Goal: Transaction & Acquisition: Book appointment/travel/reservation

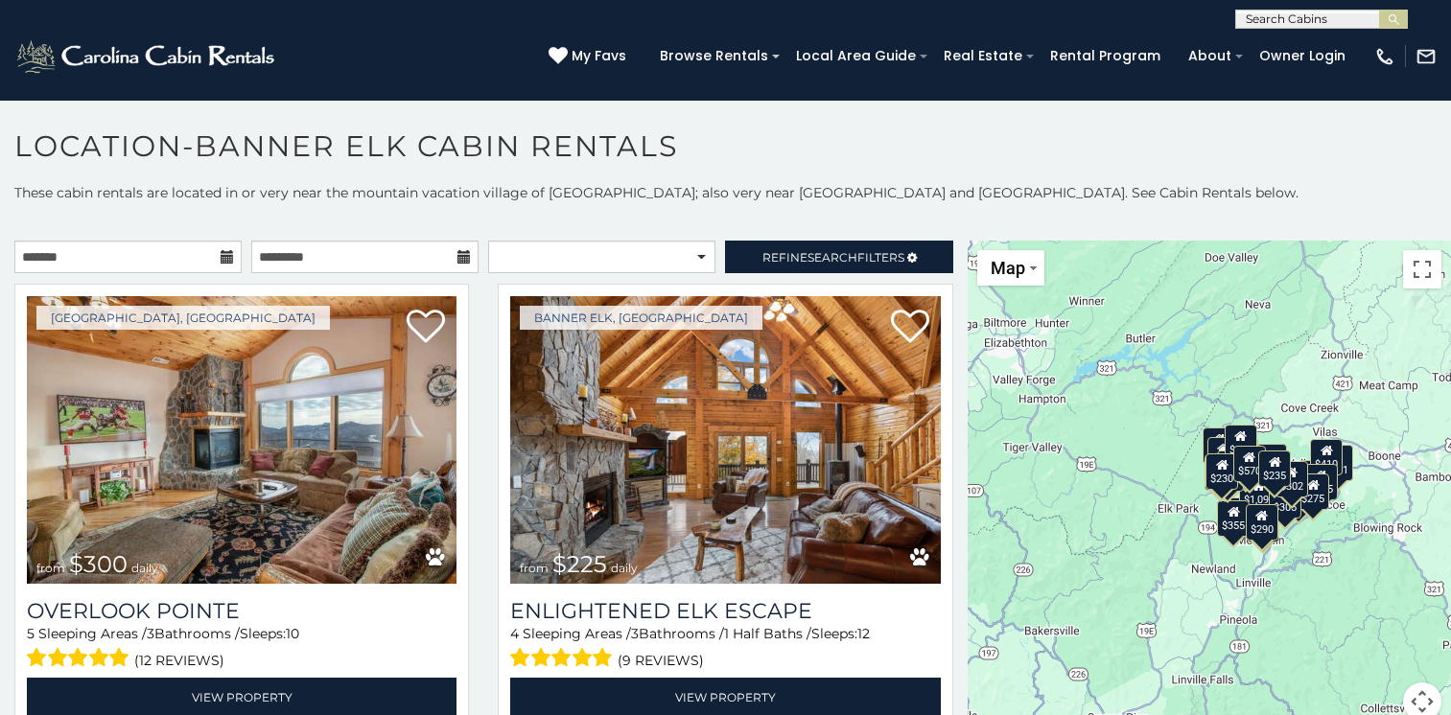
click at [223, 259] on icon at bounding box center [227, 256] width 13 height 13
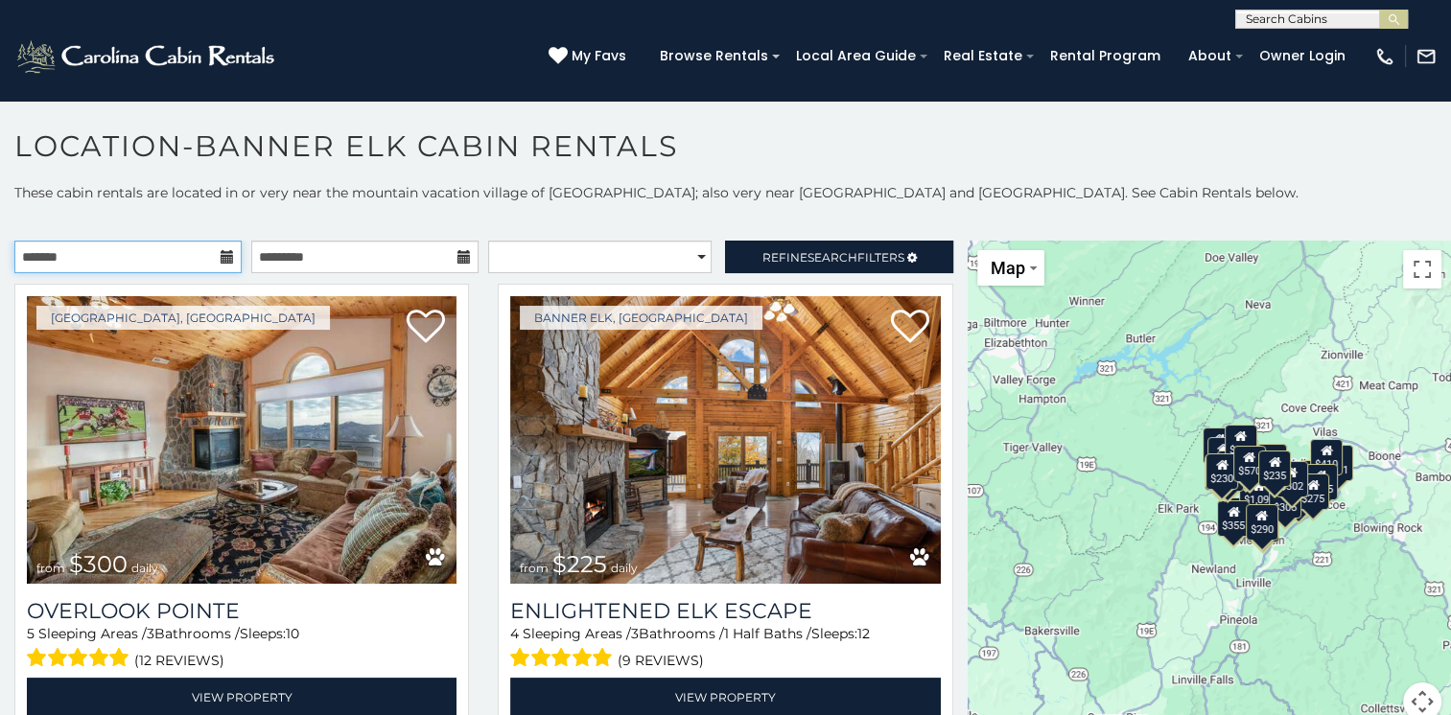
click at [187, 256] on input "text" at bounding box center [127, 257] width 227 height 33
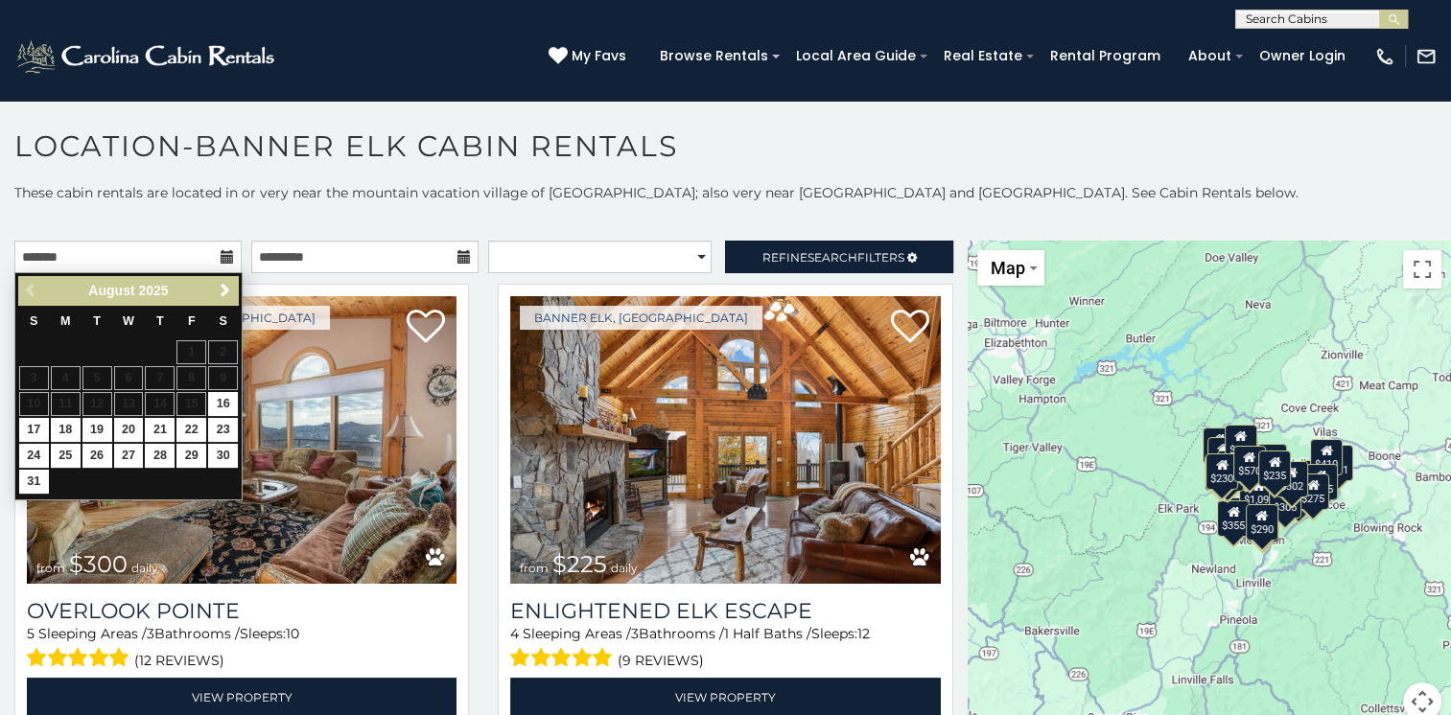
click at [194, 407] on table "S M T W T F S 1 2 3 4 5 6 7 8 9 10 11 12 13 14 15 16 17 18 19 20 21 22 23 24 25…" at bounding box center [128, 401] width 221 height 190
click at [229, 406] on link "16" at bounding box center [223, 404] width 30 height 24
type input "**********"
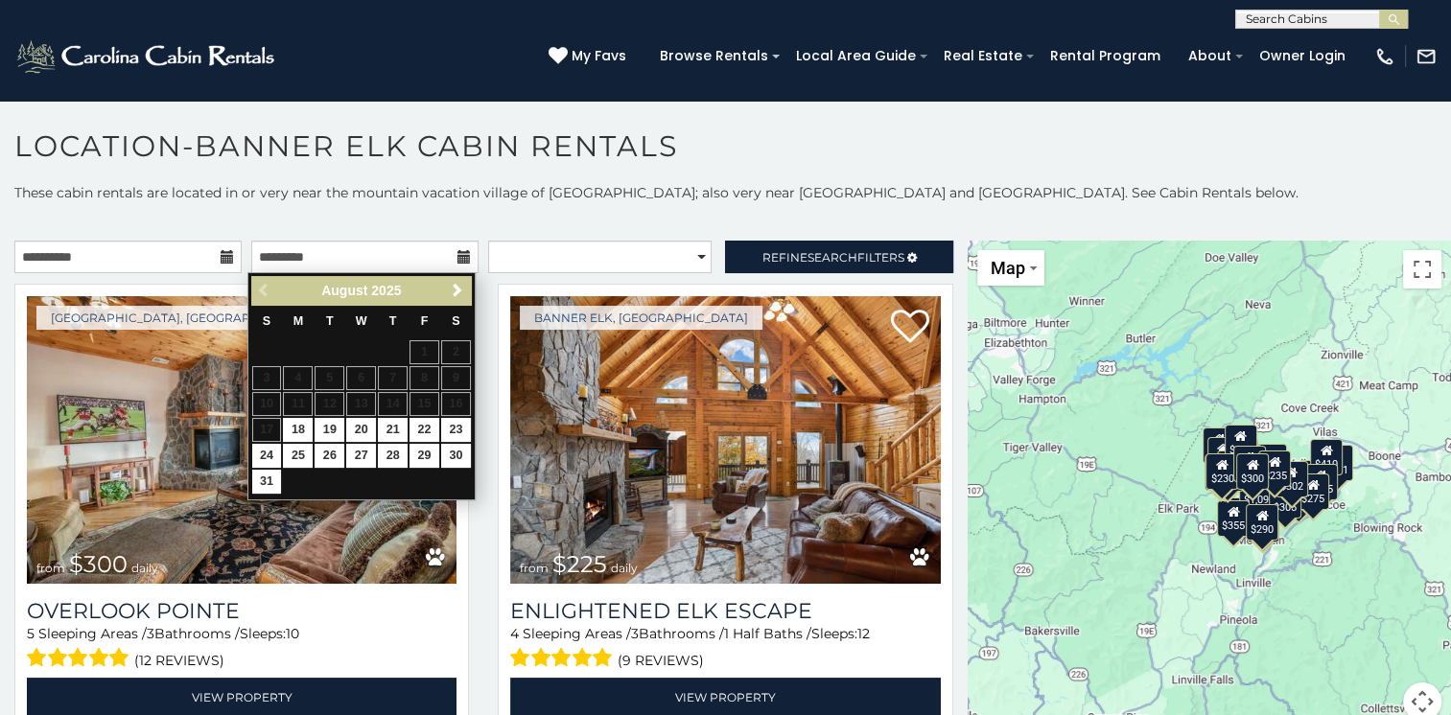
click at [275, 427] on table "S M T W T F S 1 2 3 4 5 6 7 8 9 10 11 12 13 14 15 16 17 18 19 20 21 22 23 24 25…" at bounding box center [361, 401] width 221 height 190
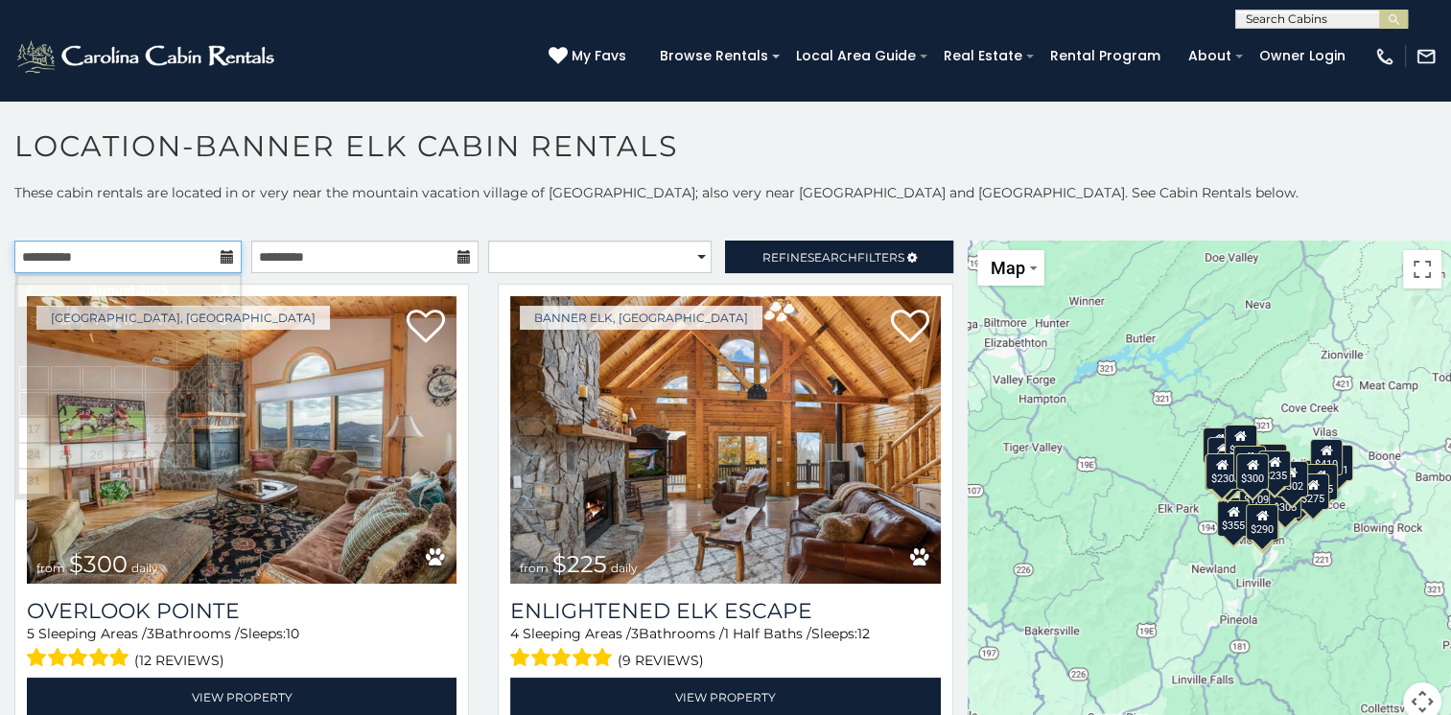
click at [166, 257] on input "**********" at bounding box center [127, 257] width 227 height 33
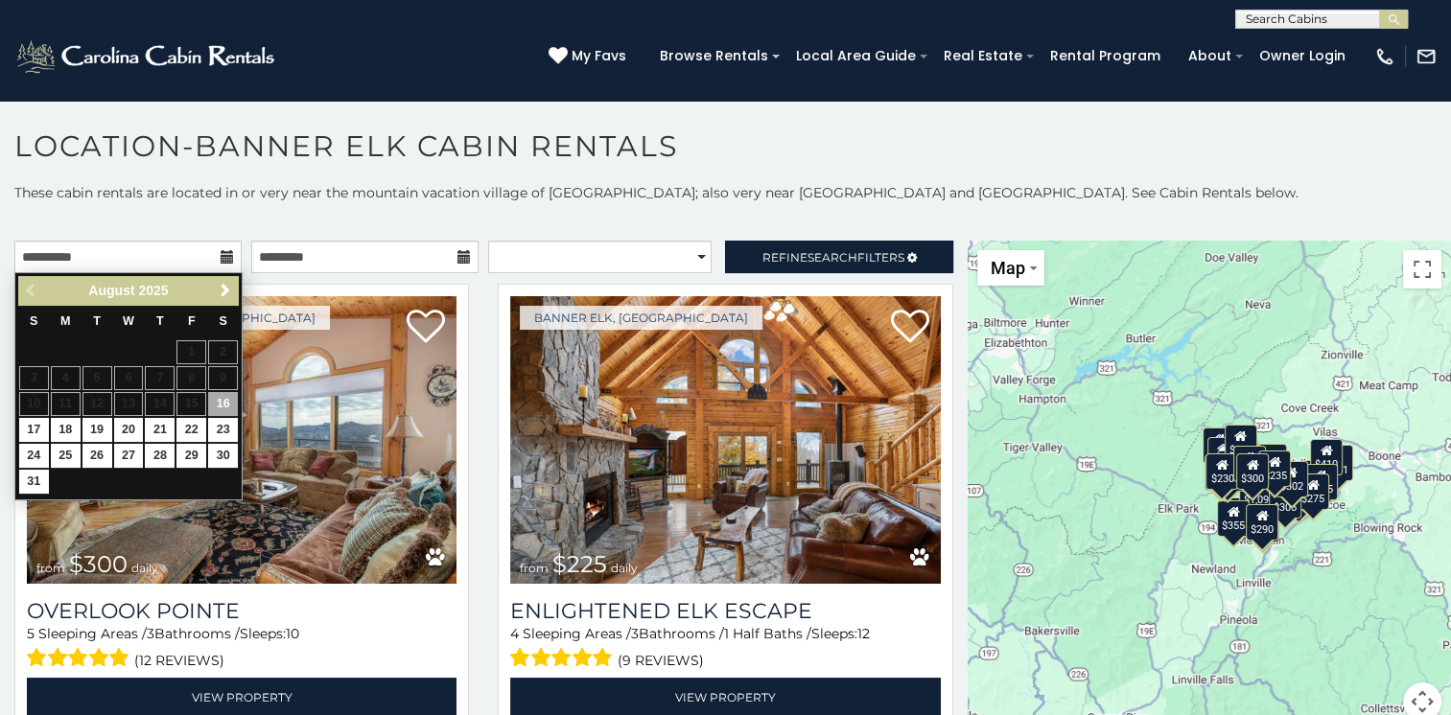
click at [196, 401] on table "S M T W T F S 1 2 3 4 5 6 7 8 9 10 11 12 13 14 15 16 17 18 19 20 21 22 23 24 25…" at bounding box center [128, 401] width 221 height 190
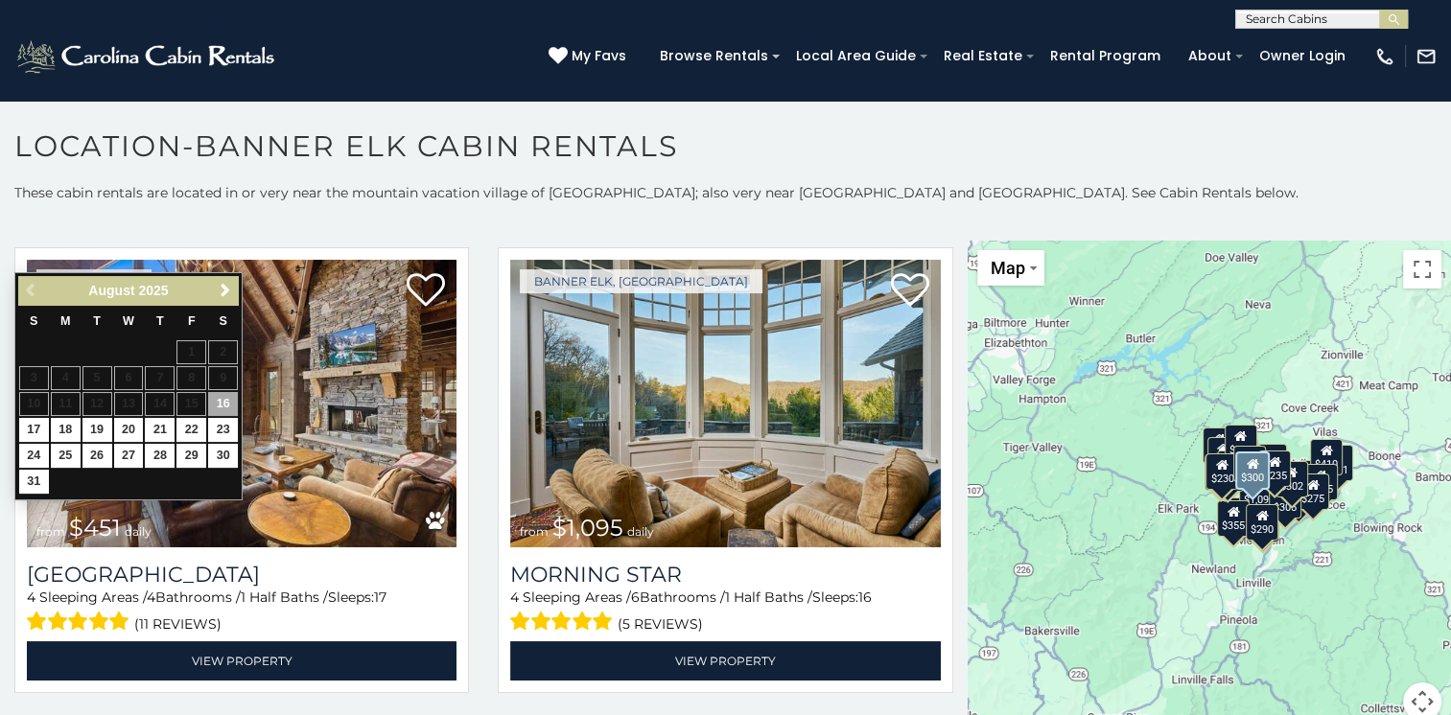
scroll to position [575, 0]
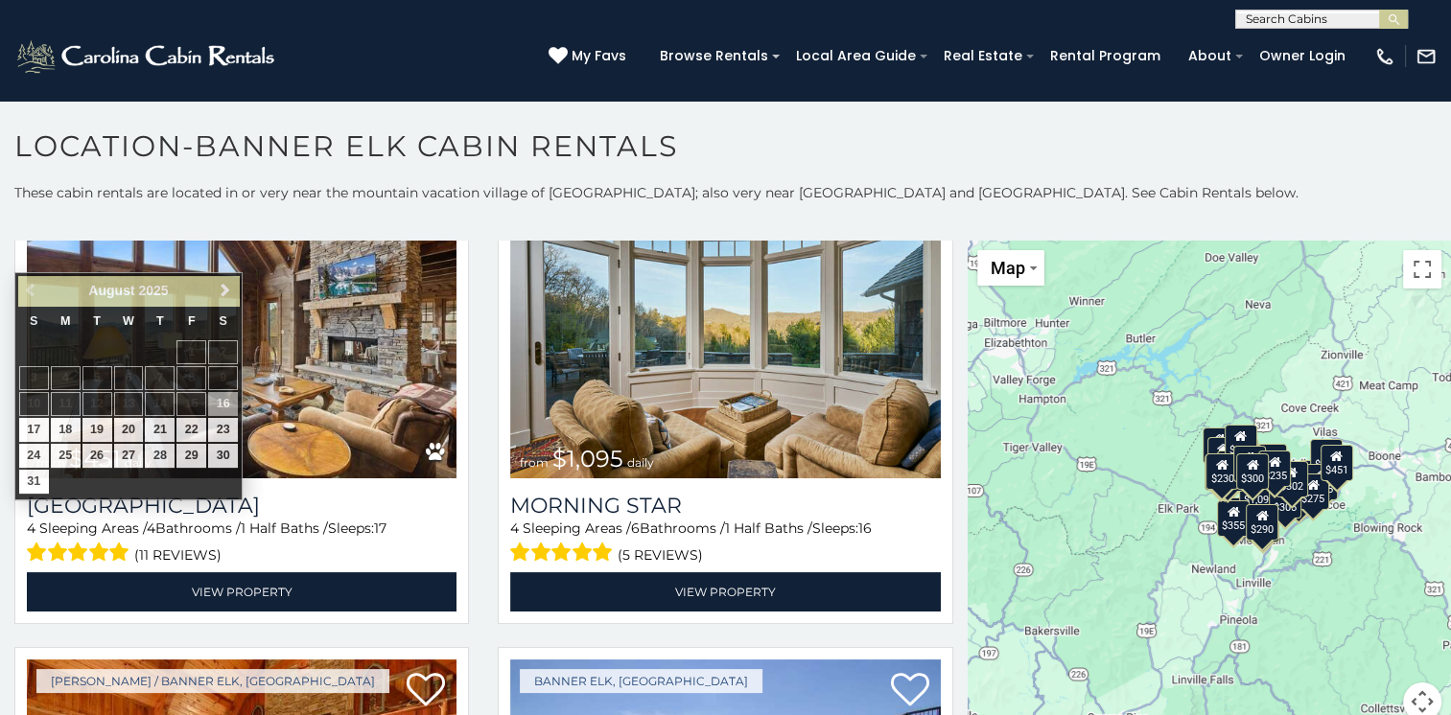
click at [9, 186] on p "These cabin rentals are located in or very near the mountain vacation village o…" at bounding box center [725, 192] width 1451 height 19
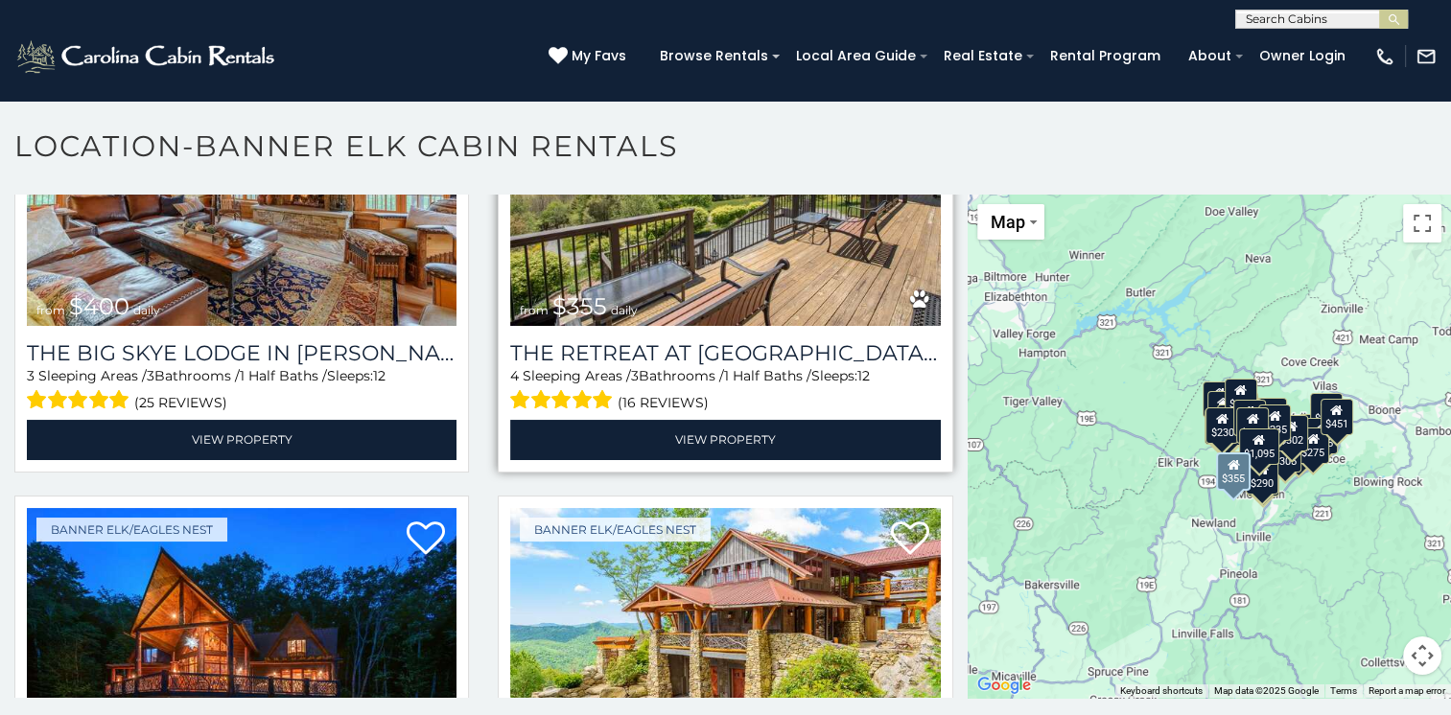
scroll to position [1246, 0]
